Goal: Check status: Check status

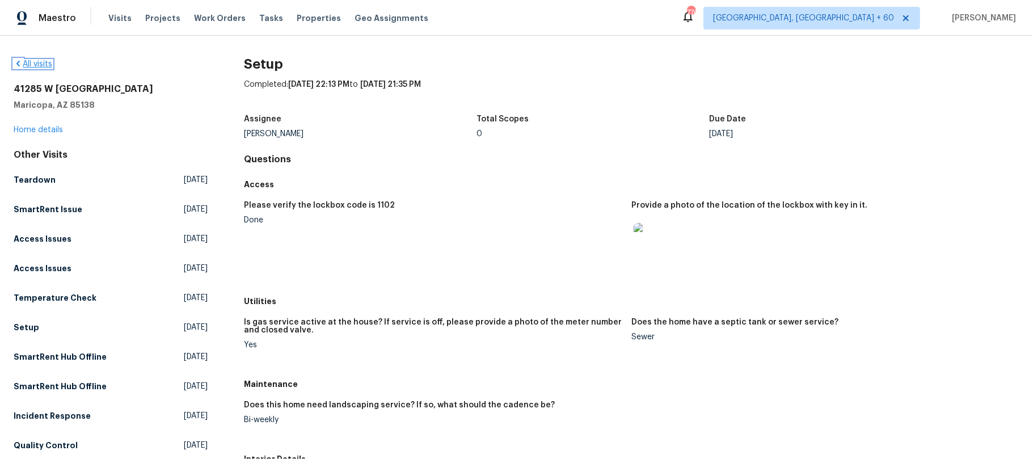
click at [18, 64] on icon at bounding box center [17, 64] width 3 height 6
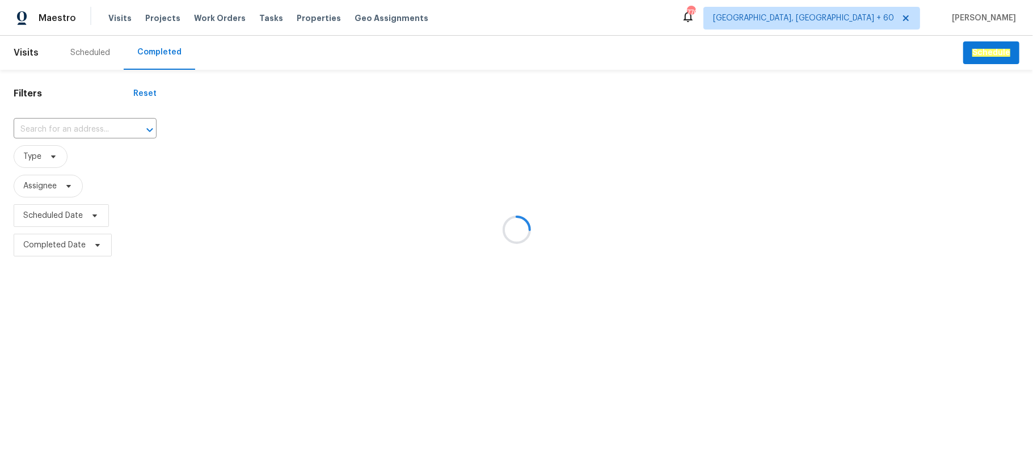
click at [84, 130] on div at bounding box center [516, 229] width 1033 height 459
click at [71, 127] on div at bounding box center [516, 229] width 1033 height 459
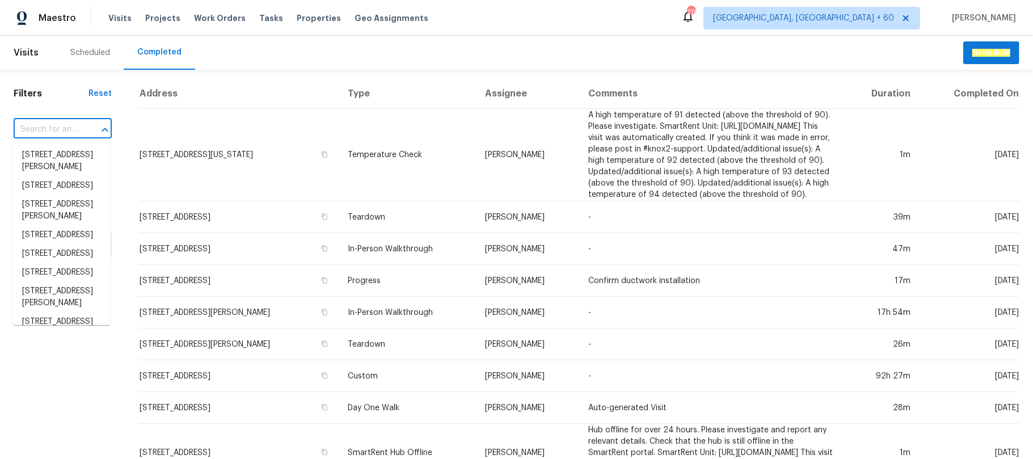
click at [71, 127] on input "text" at bounding box center [47, 130] width 66 height 18
paste input "[STREET_ADDRESS]"
type input "[STREET_ADDRESS]"
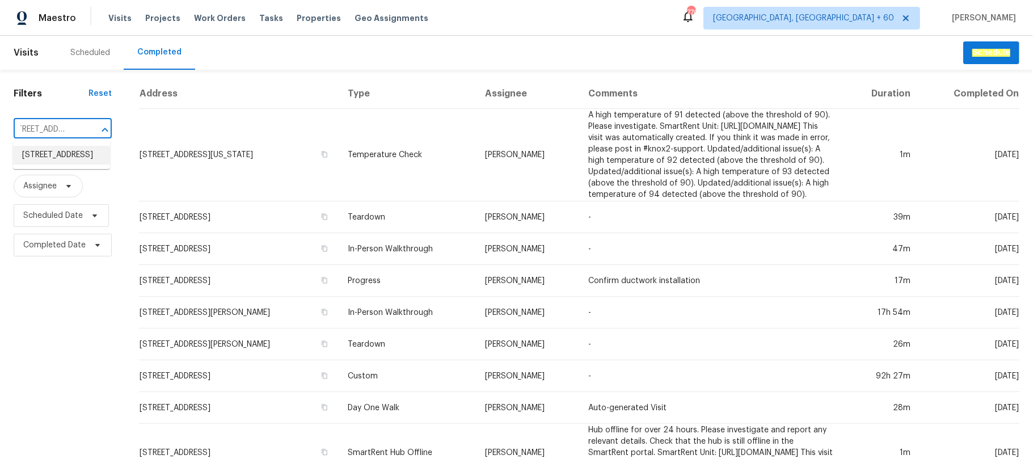
click at [66, 164] on li "[STREET_ADDRESS]" at bounding box center [61, 155] width 97 height 19
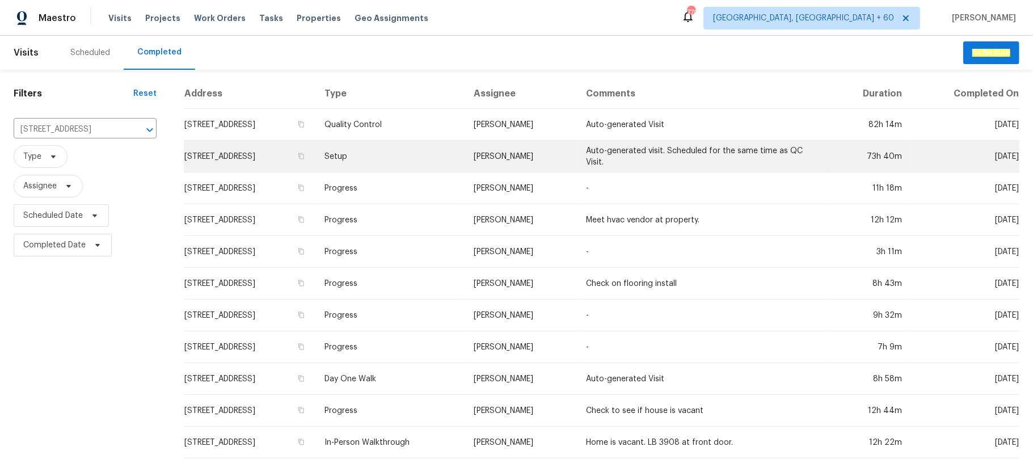
click at [465, 157] on td "Setup" at bounding box center [390, 157] width 150 height 32
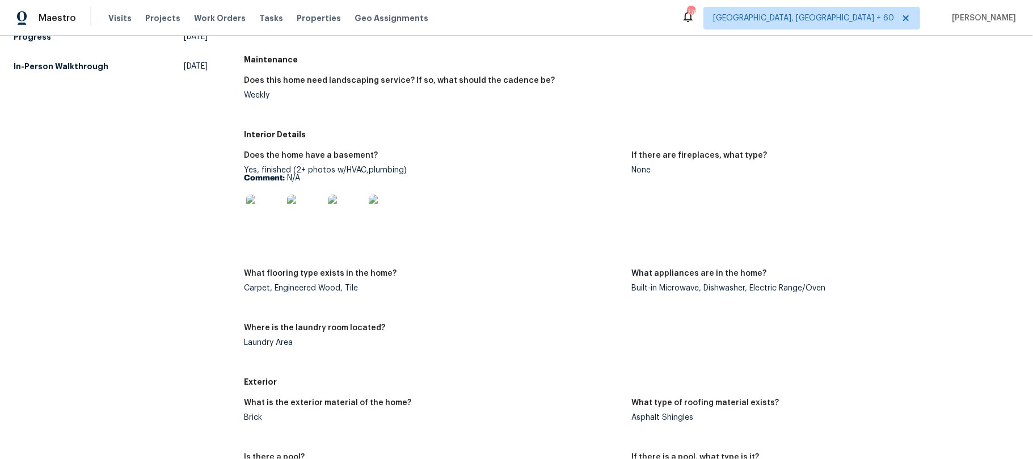
scroll to position [378, 0]
click at [65, 69] on h5 "In-Person Walkthrough" at bounding box center [61, 67] width 95 height 11
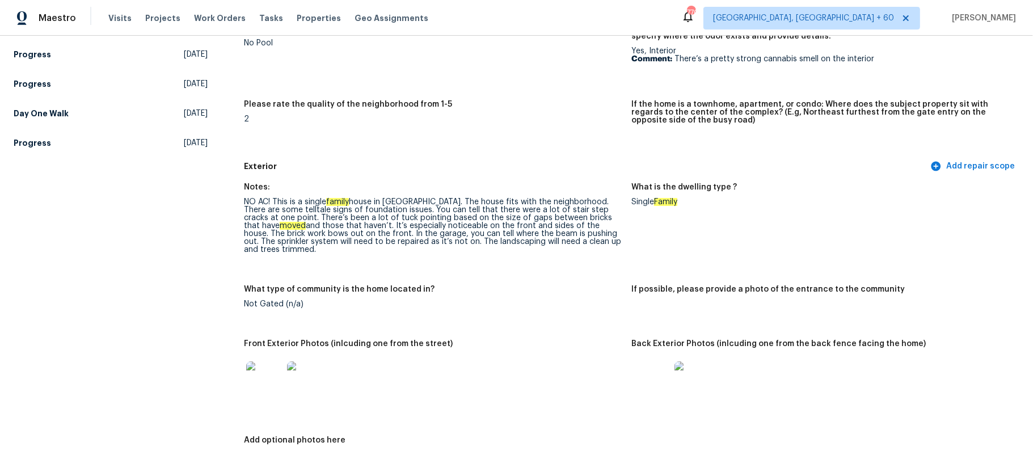
scroll to position [378, 0]
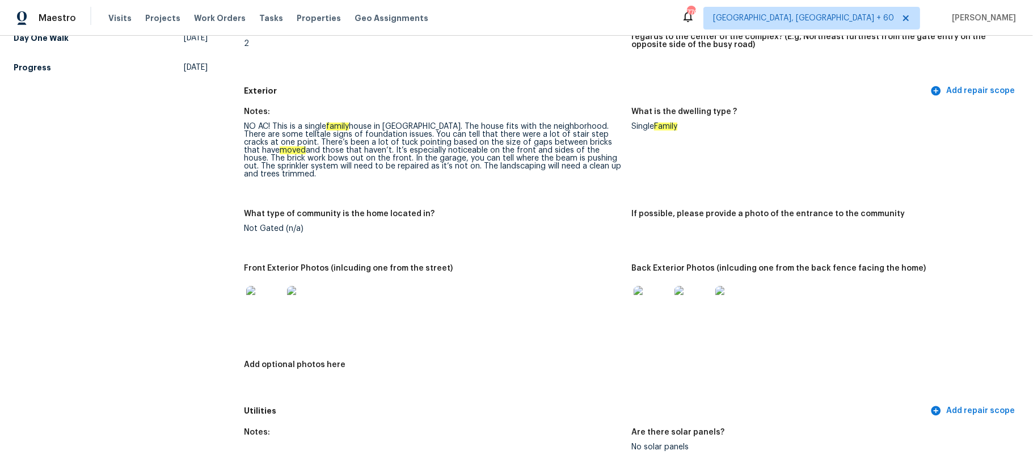
click at [641, 298] on img at bounding box center [651, 304] width 36 height 36
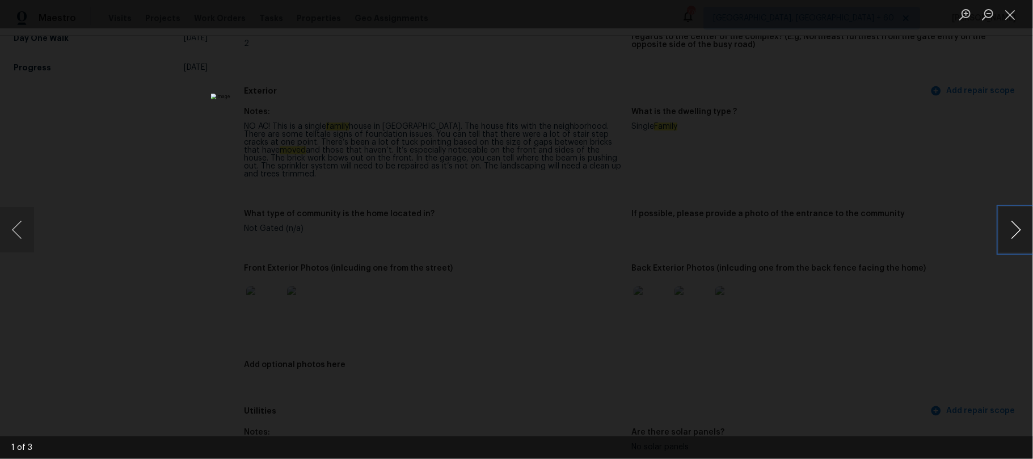
click at [1026, 233] on button "Next image" at bounding box center [1016, 229] width 34 height 45
click at [1016, 12] on button "Close lightbox" at bounding box center [1010, 15] width 23 height 20
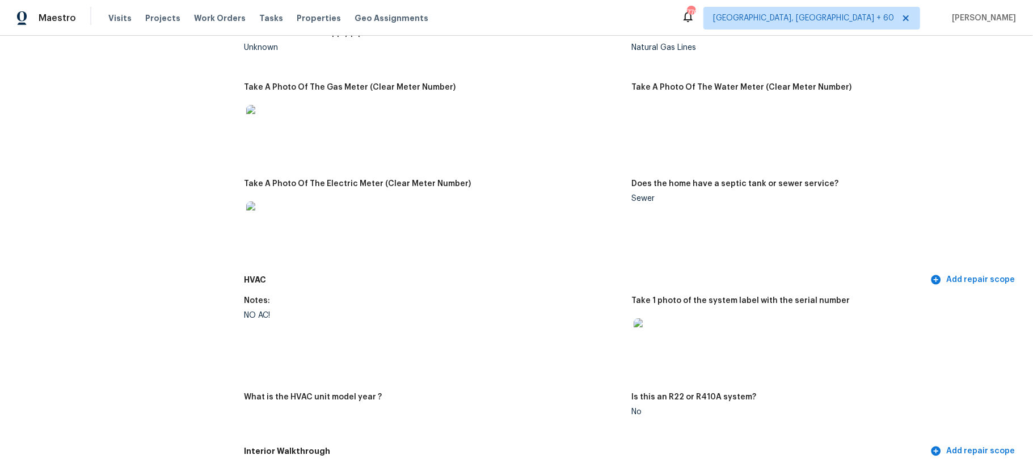
scroll to position [1210, 0]
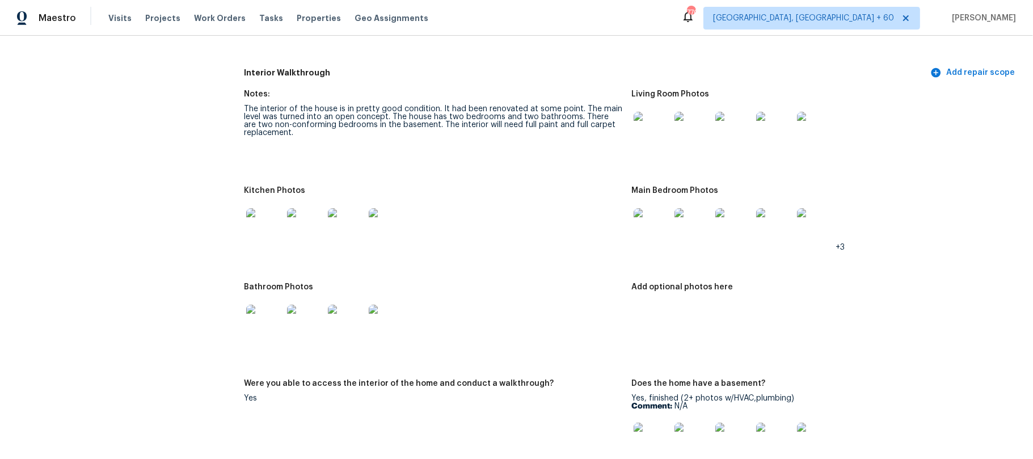
click at [640, 140] on img at bounding box center [651, 130] width 36 height 36
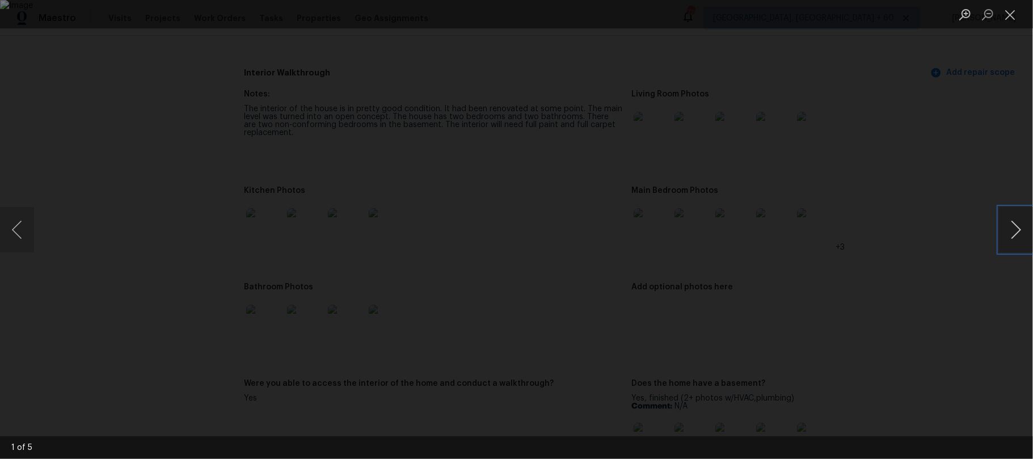
click at [1017, 234] on button "Next image" at bounding box center [1016, 229] width 34 height 45
drag, startPoint x: 1012, startPoint y: 11, endPoint x: 981, endPoint y: 11, distance: 31.2
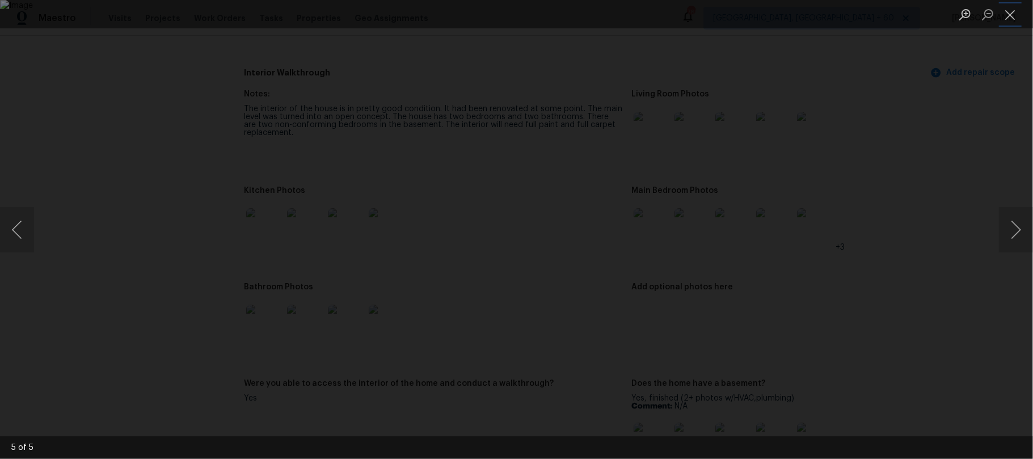
click at [1012, 11] on button "Close lightbox" at bounding box center [1010, 15] width 23 height 20
